Goal: Information Seeking & Learning: Learn about a topic

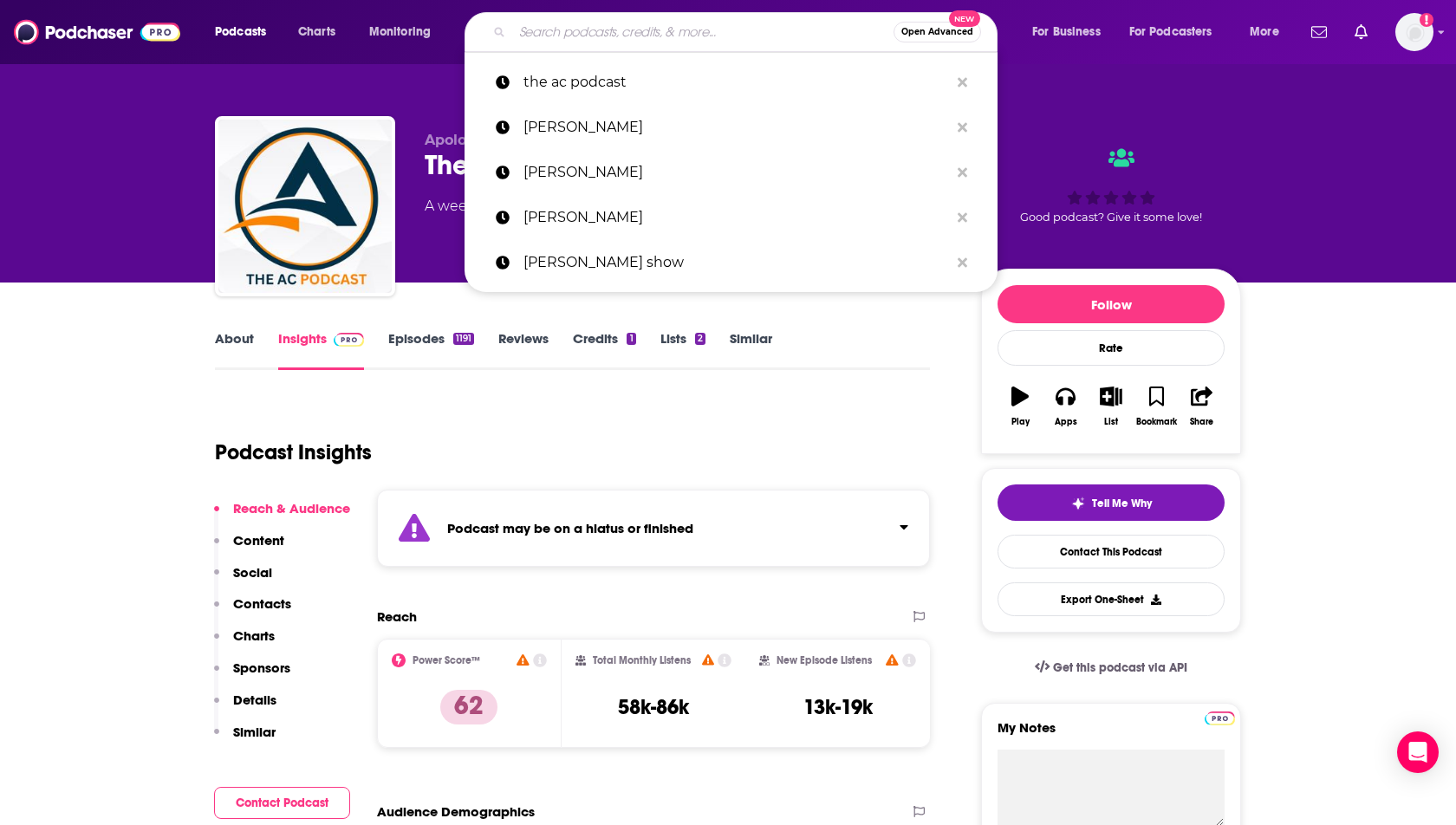
click at [538, 36] on input "Search podcasts, credits, & more..." at bounding box center [702, 32] width 382 height 27
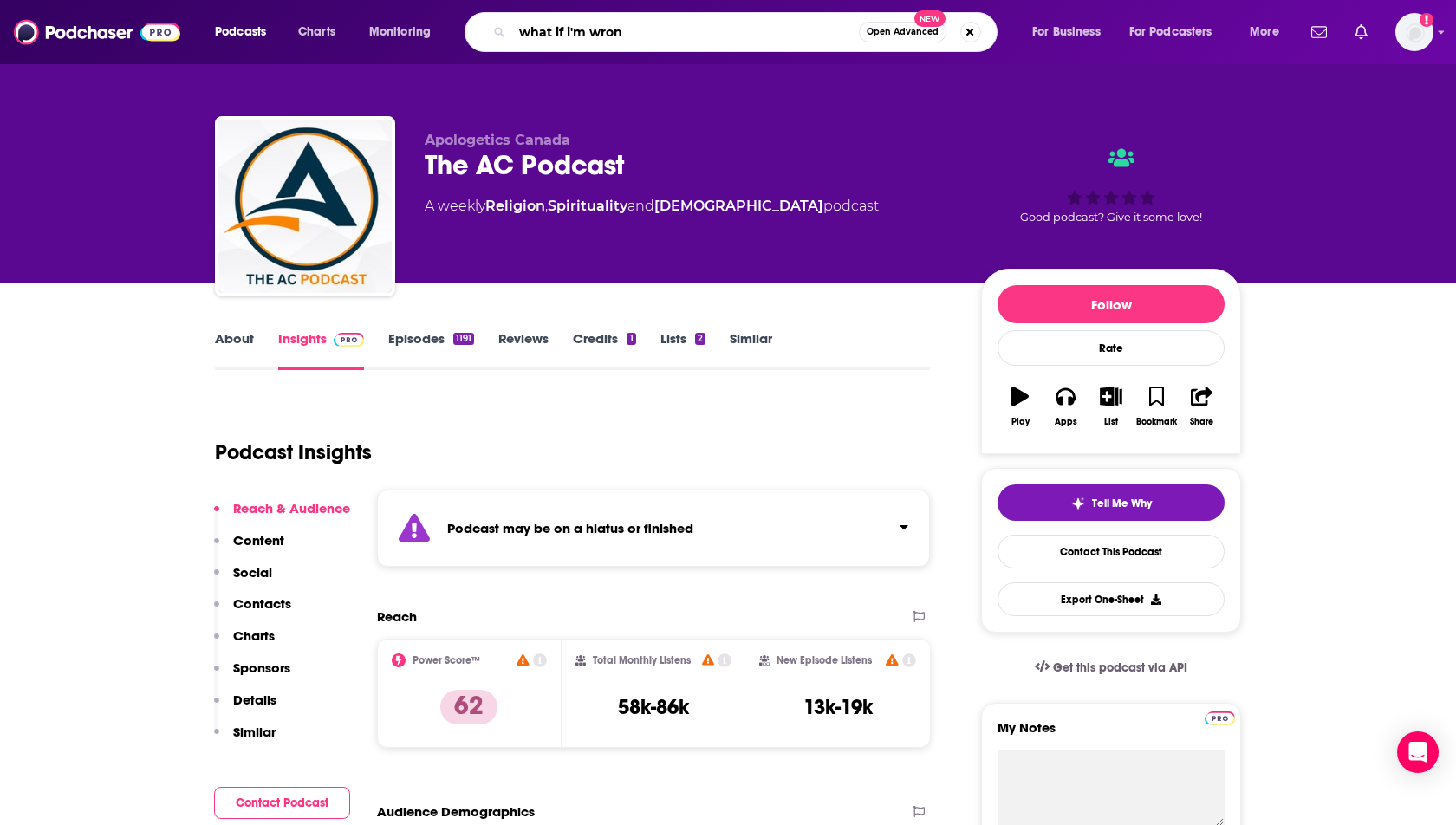
type input "what if i'm wrong"
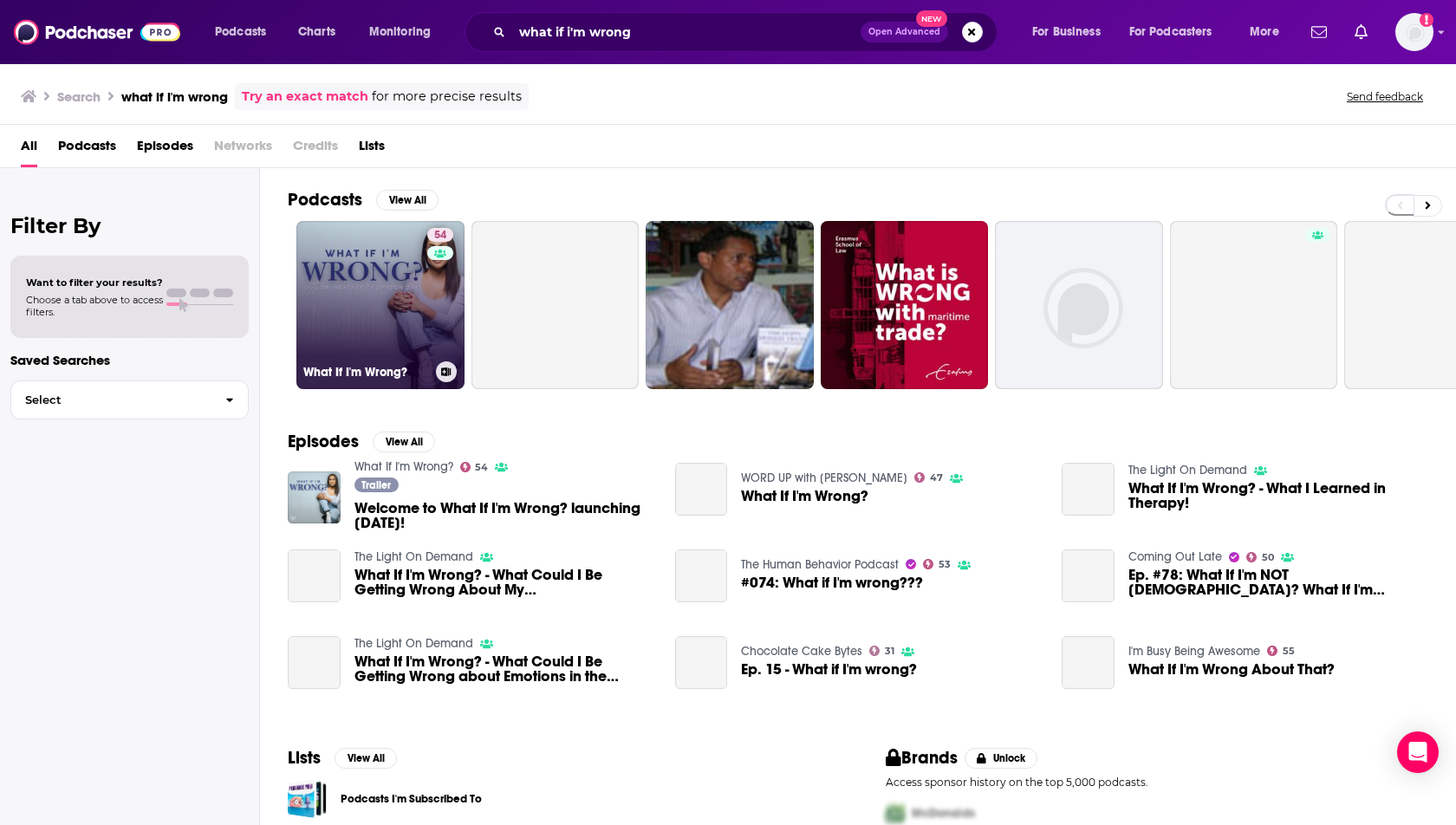
click at [368, 311] on link "54 What If I'm Wrong?" at bounding box center [380, 305] width 169 height 168
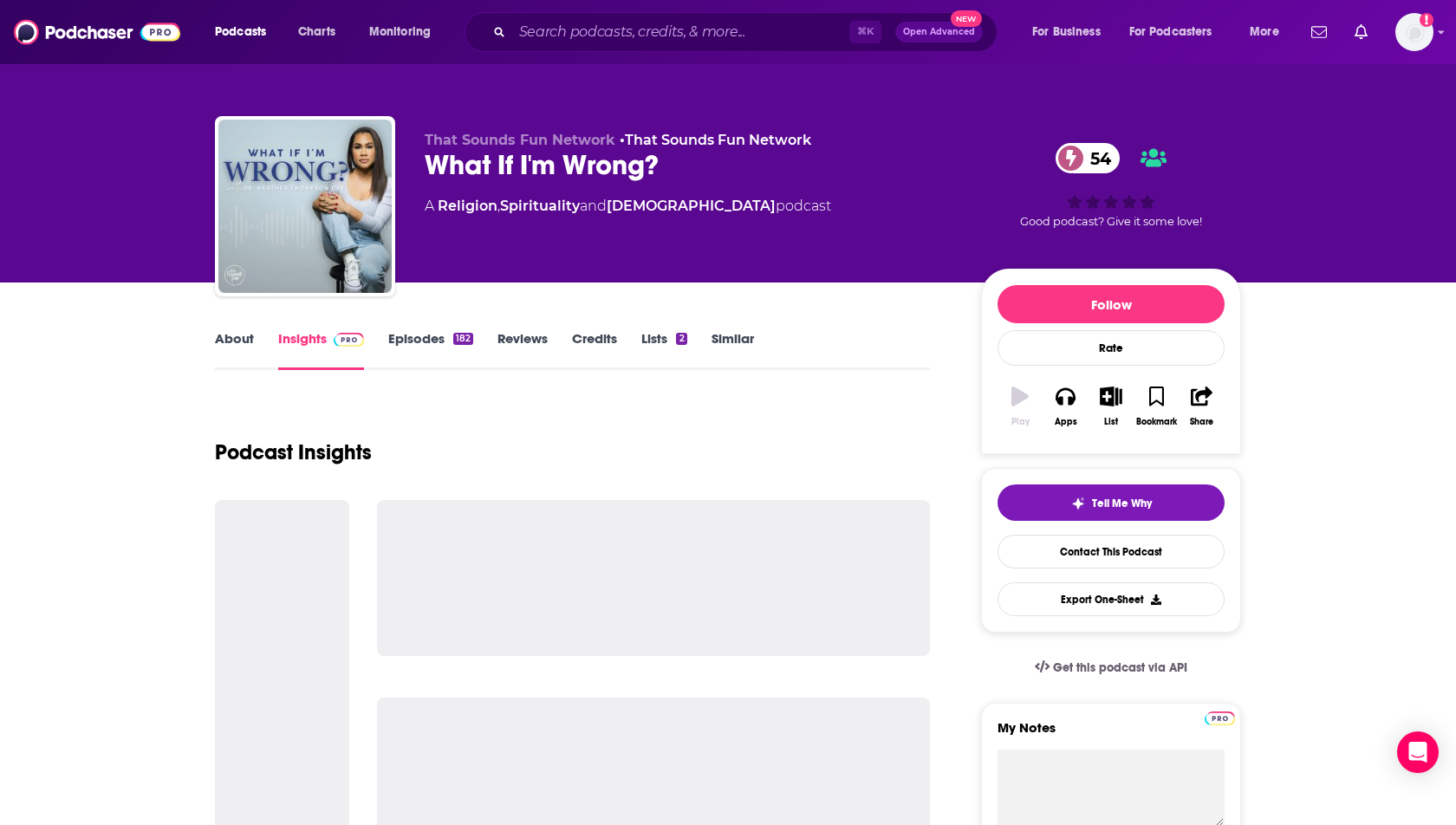
click at [407, 339] on link "Episodes 182" at bounding box center [430, 350] width 85 height 40
